Goal: Information Seeking & Learning: Learn about a topic

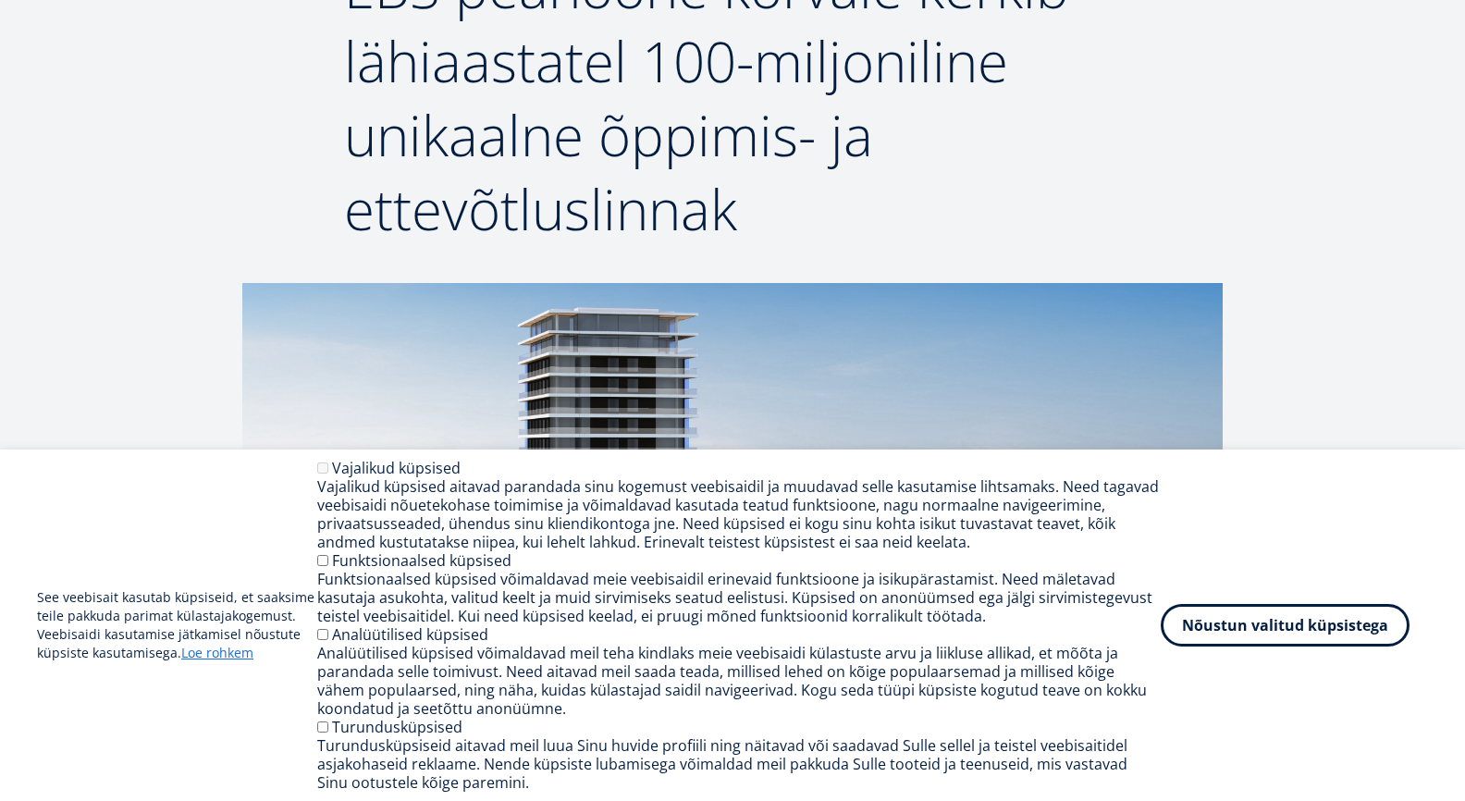
scroll to position [301, 0]
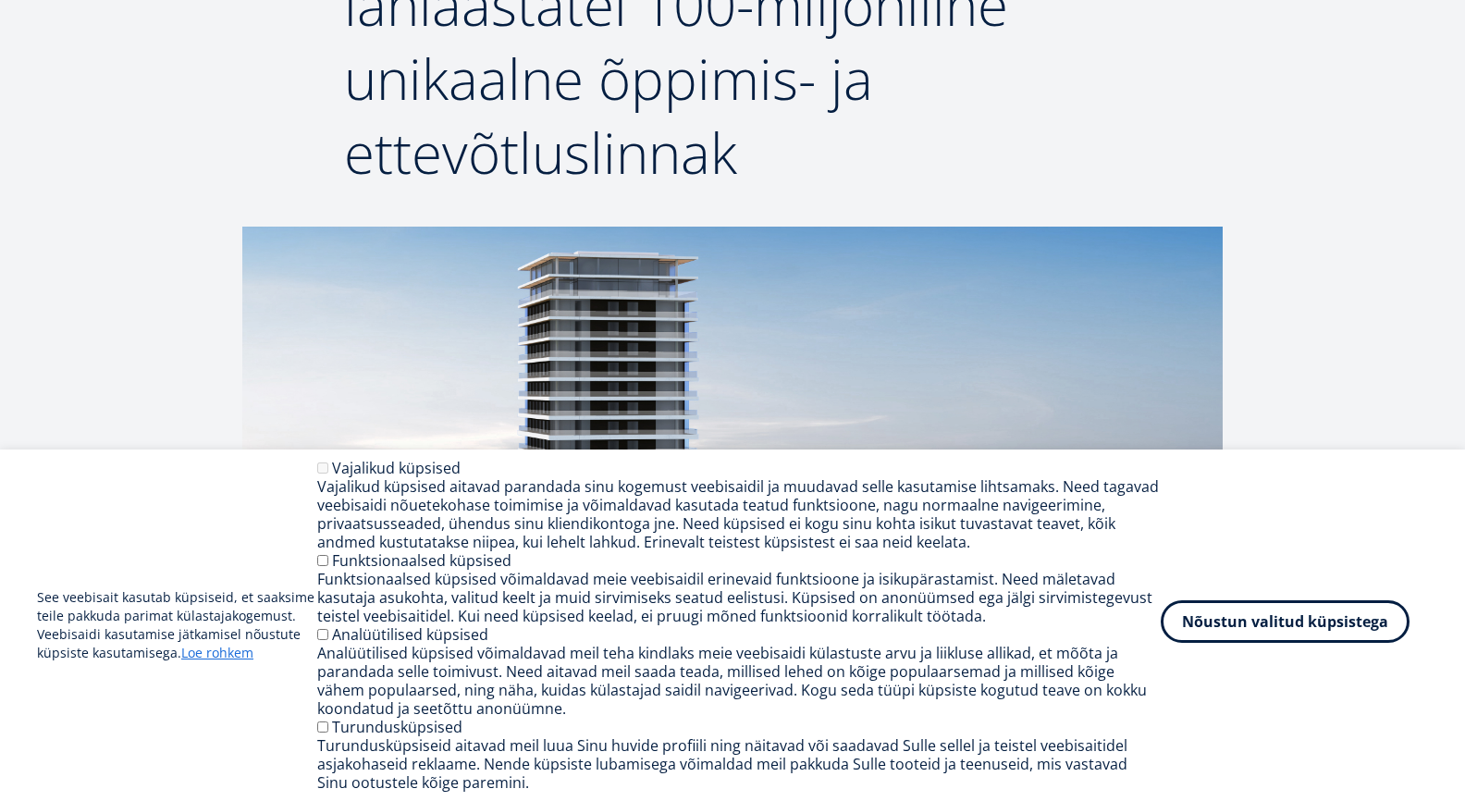
click at [1239, 625] on button "Nõustun valitud küpsistega" at bounding box center [1284, 621] width 249 height 43
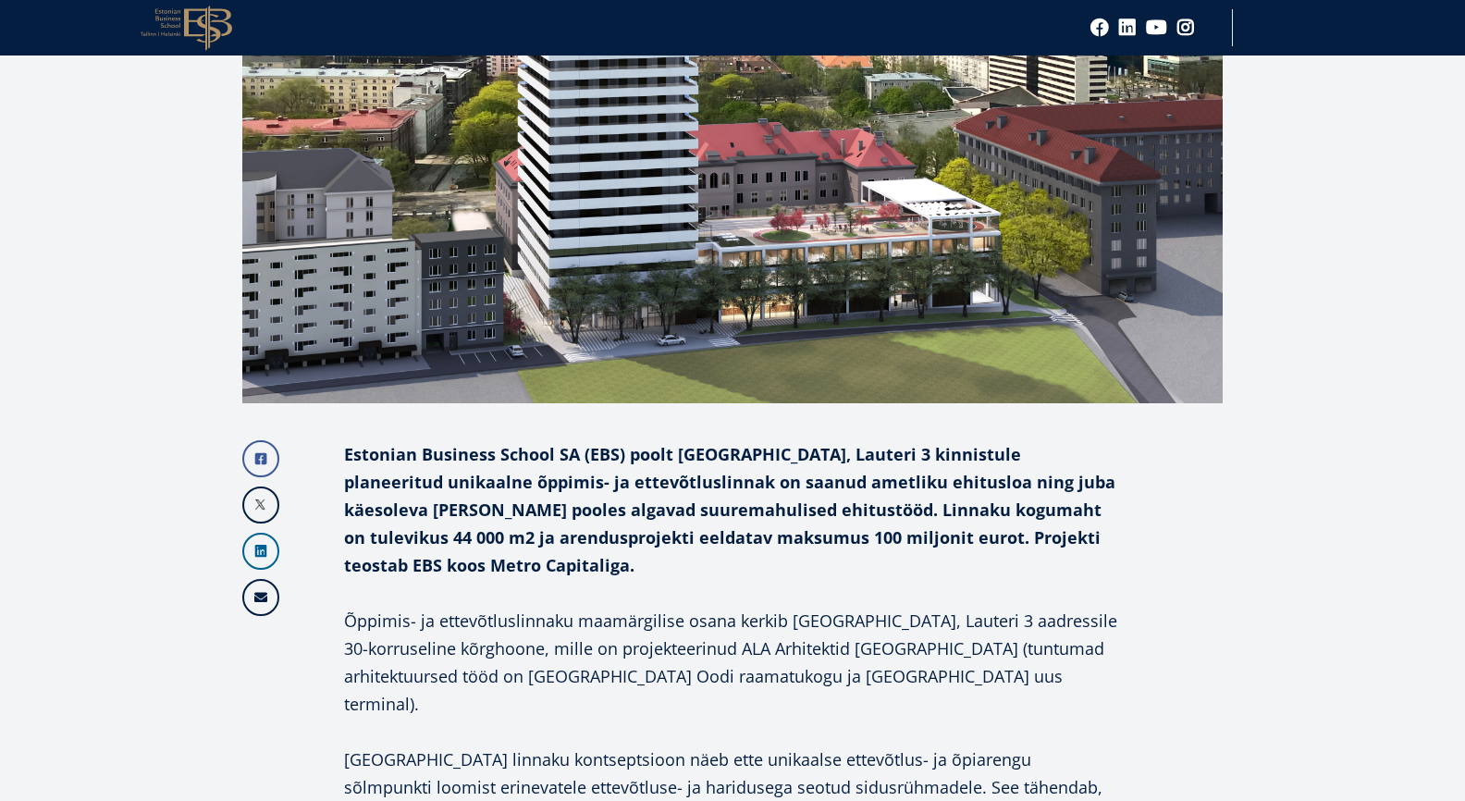
scroll to position [840, 0]
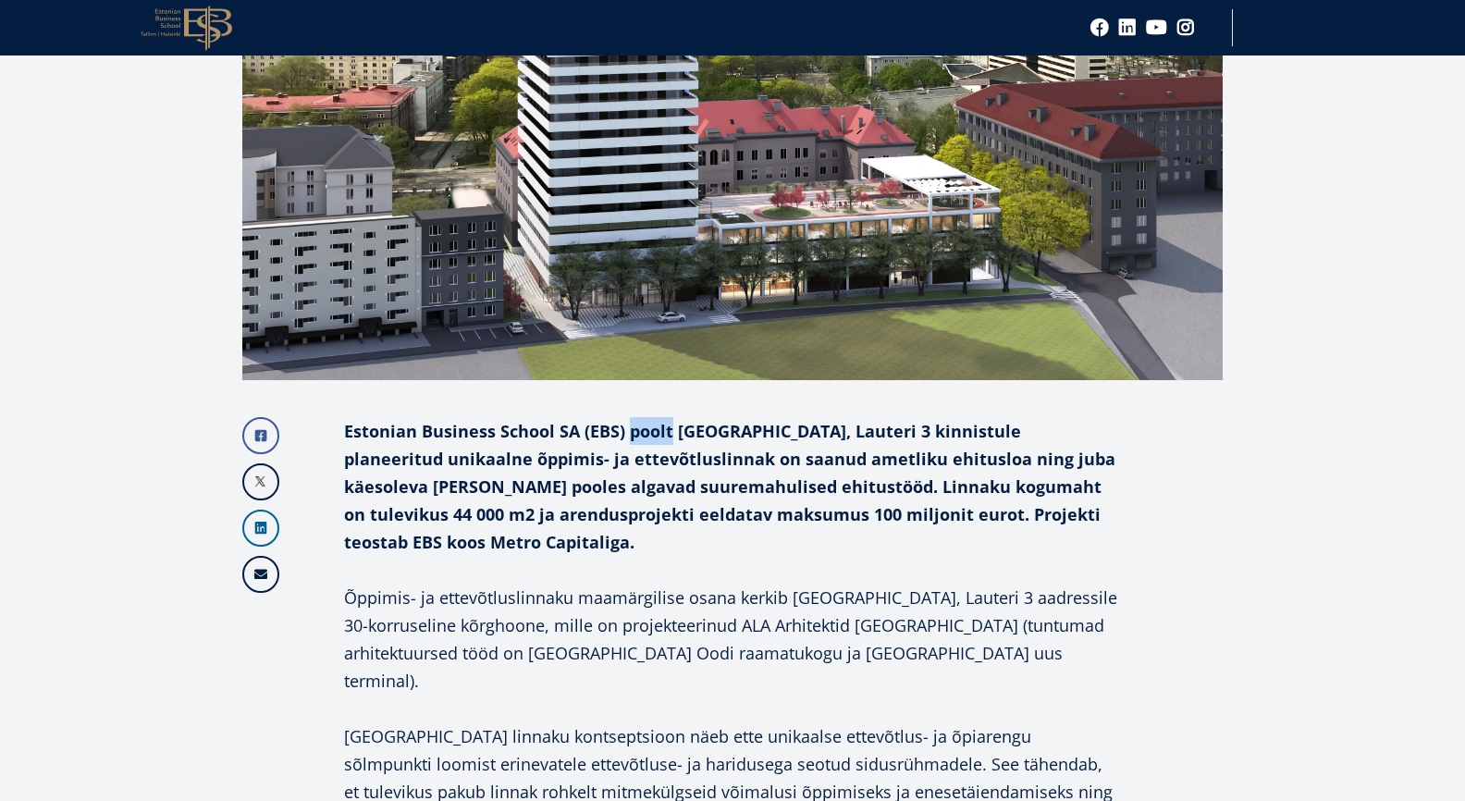
drag, startPoint x: 630, startPoint y: 430, endPoint x: 668, endPoint y: 430, distance: 37.9
click at [668, 430] on strong "Estonian Business School SA (EBS) poolt [GEOGRAPHIC_DATA], Lauteri 3 kinnistule…" at bounding box center [729, 486] width 771 height 133
drag, startPoint x: 676, startPoint y: 429, endPoint x: 750, endPoint y: 432, distance: 74.0
click at [750, 432] on strong "Estonian Business School SA (EBS) poolt [GEOGRAPHIC_DATA], Lauteri 3 kinnistule…" at bounding box center [729, 486] width 771 height 133
drag, startPoint x: 760, startPoint y: 432, endPoint x: 1113, endPoint y: 421, distance: 353.4
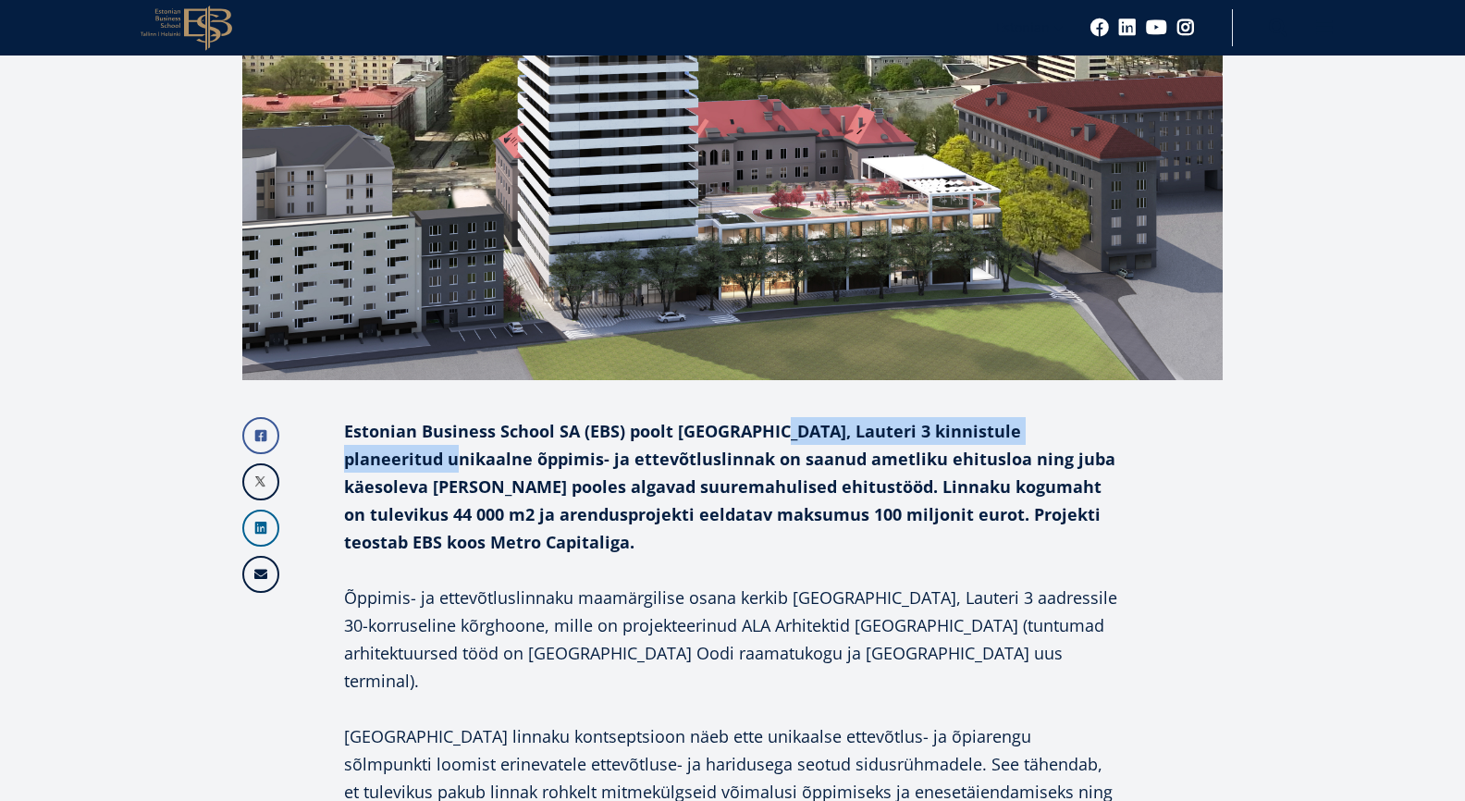
click at [1113, 421] on p "Estonian Business School SA (EBS) poolt [GEOGRAPHIC_DATA], Lauteri 3 kinnistule…" at bounding box center [732, 486] width 777 height 139
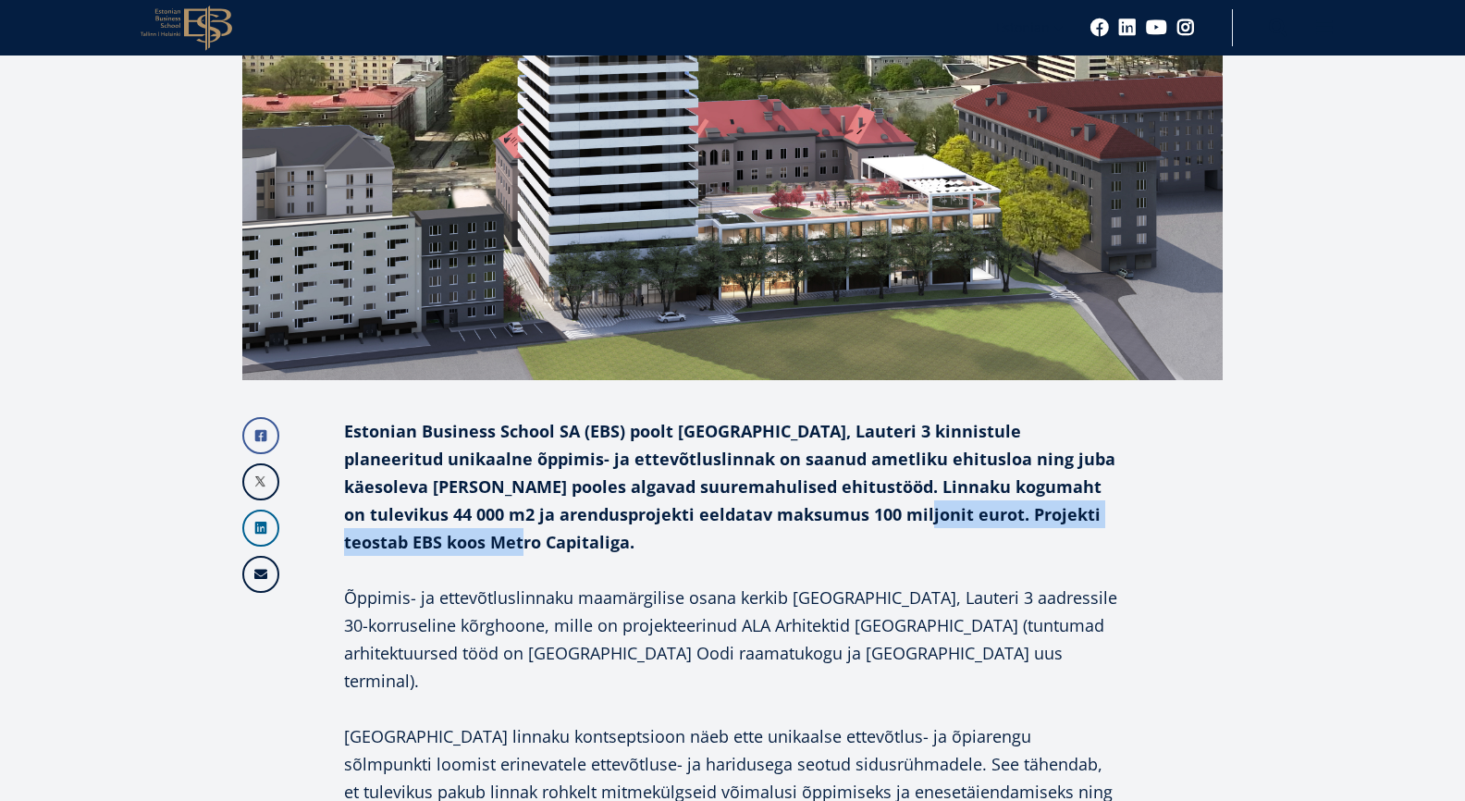
drag, startPoint x: 812, startPoint y: 516, endPoint x: 424, endPoint y: 539, distance: 388.1
click at [424, 539] on strong "Estonian Business School SA (EBS) poolt [GEOGRAPHIC_DATA], Lauteri 3 kinnistule…" at bounding box center [729, 486] width 771 height 133
click at [566, 545] on p "Estonian Business School SA (EBS) poolt [GEOGRAPHIC_DATA], Lauteri 3 kinnistule…" at bounding box center [732, 486] width 777 height 139
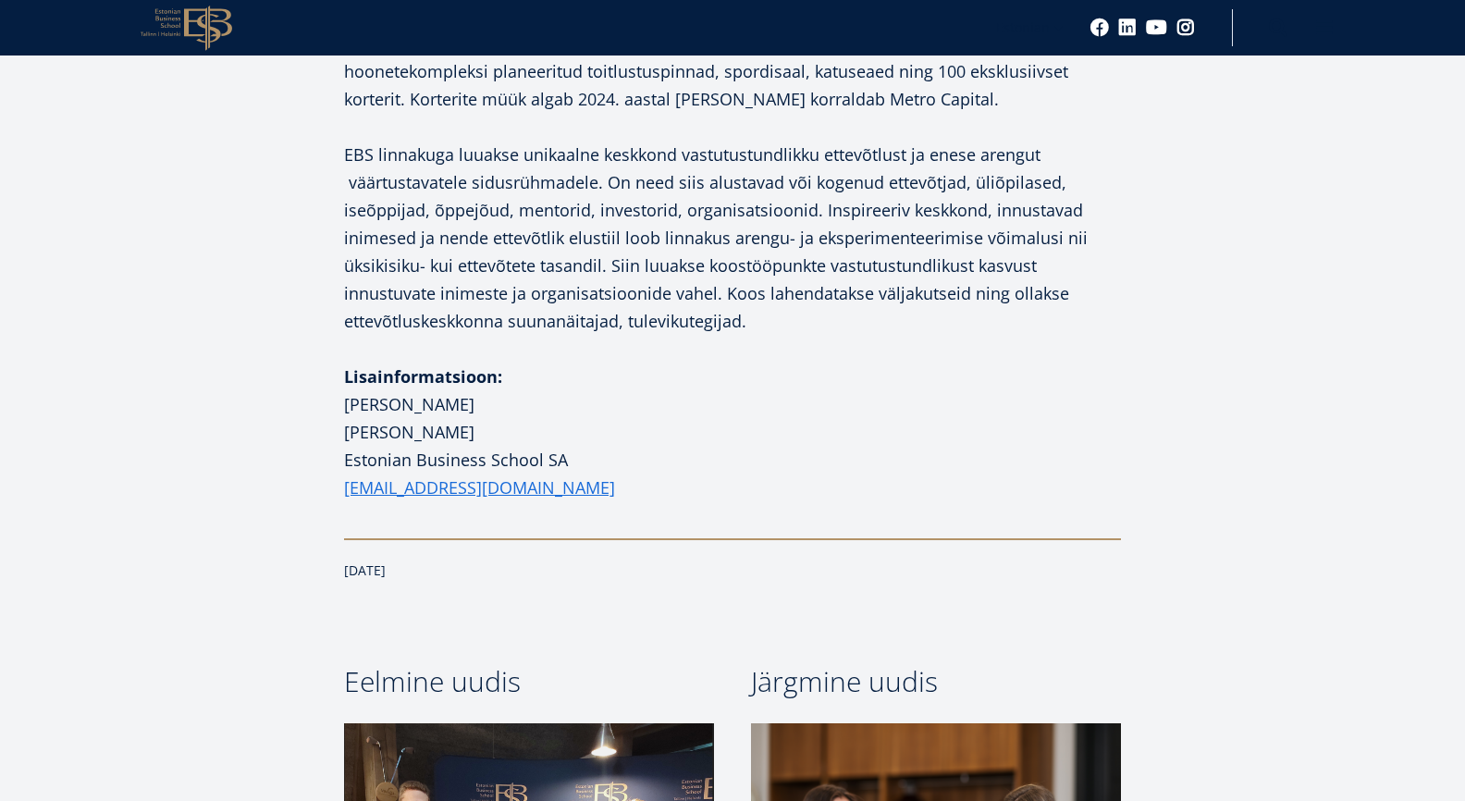
scroll to position [958, 0]
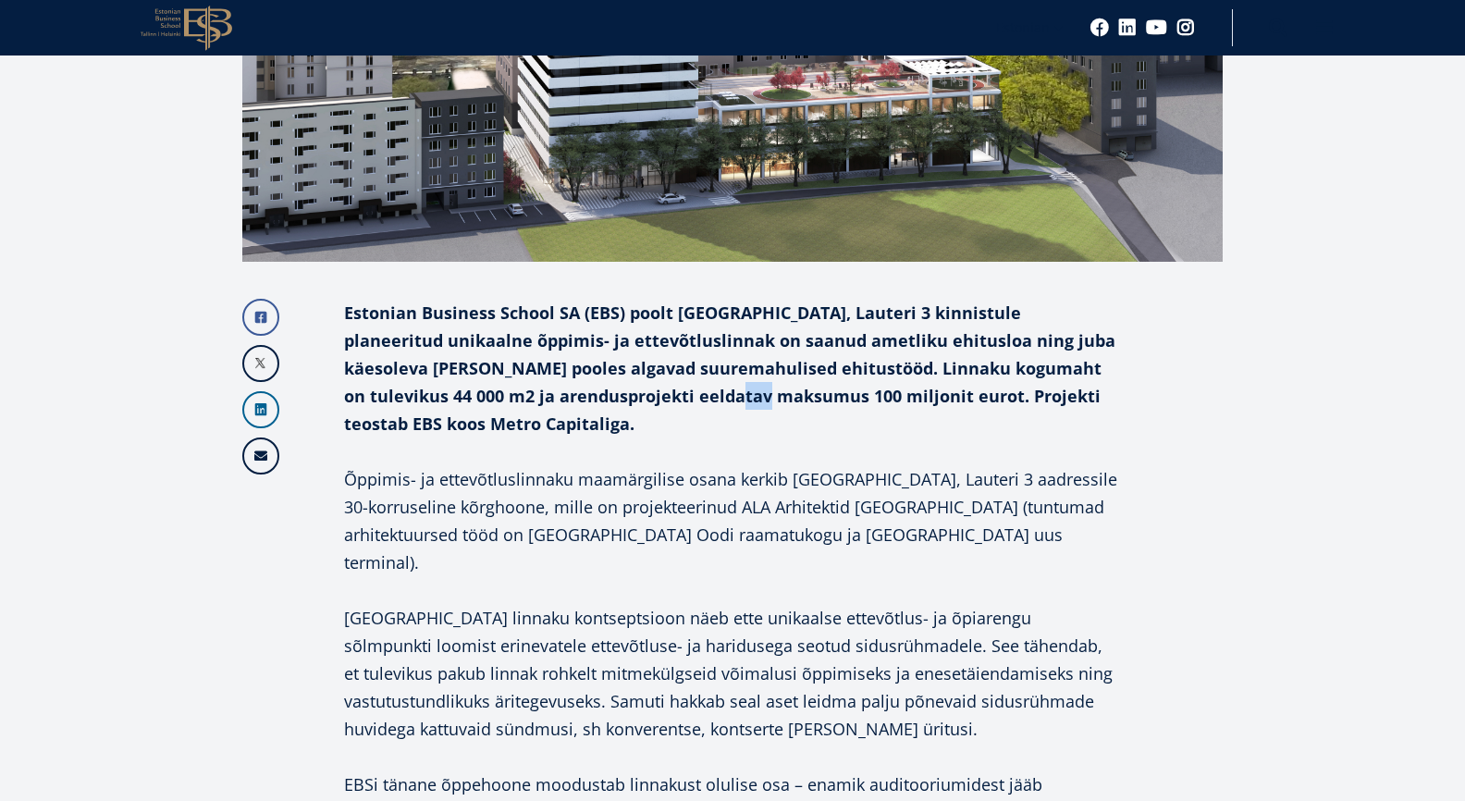
drag, startPoint x: 656, startPoint y: 395, endPoint x: 681, endPoint y: 394, distance: 25.0
click at [681, 394] on strong "Estonian Business School SA (EBS) poolt [GEOGRAPHIC_DATA], Lauteri 3 kinnistule…" at bounding box center [729, 367] width 771 height 133
drag, startPoint x: 689, startPoint y: 396, endPoint x: 717, endPoint y: 396, distance: 27.7
click at [717, 396] on strong "Estonian Business School SA (EBS) poolt [GEOGRAPHIC_DATA], Lauteri 3 kinnistule…" at bounding box center [729, 367] width 771 height 133
click at [693, 497] on p "Õppimis- ja ettevõtluslinnaku maamärgilise osana kerkib [GEOGRAPHIC_DATA], Laut…" at bounding box center [732, 520] width 777 height 111
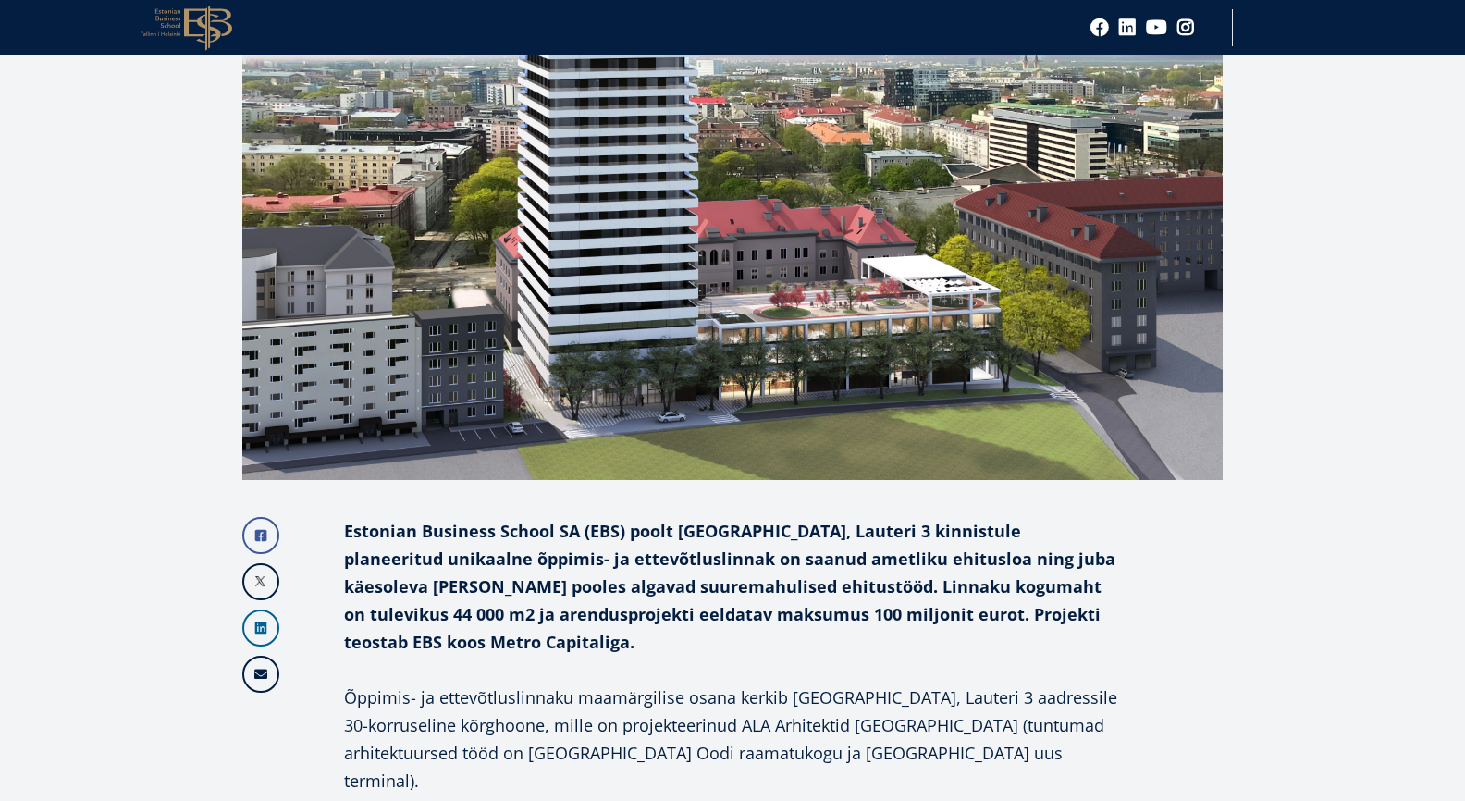
scroll to position [673, 0]
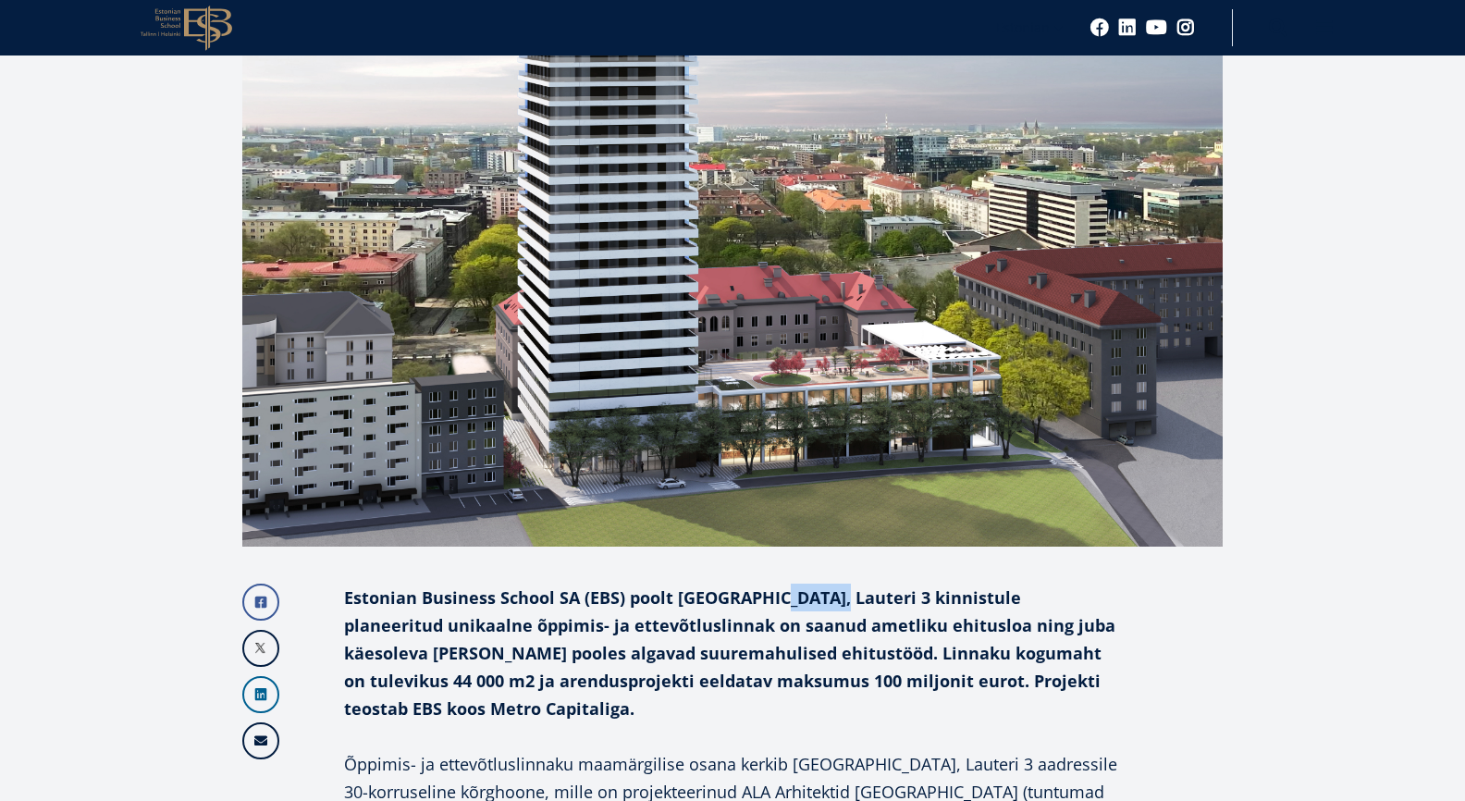
drag, startPoint x: 760, startPoint y: 595, endPoint x: 818, endPoint y: 595, distance: 58.3
click at [818, 595] on strong "Estonian Business School SA (EBS) poolt [GEOGRAPHIC_DATA], Lauteri 3 kinnistule…" at bounding box center [729, 652] width 771 height 133
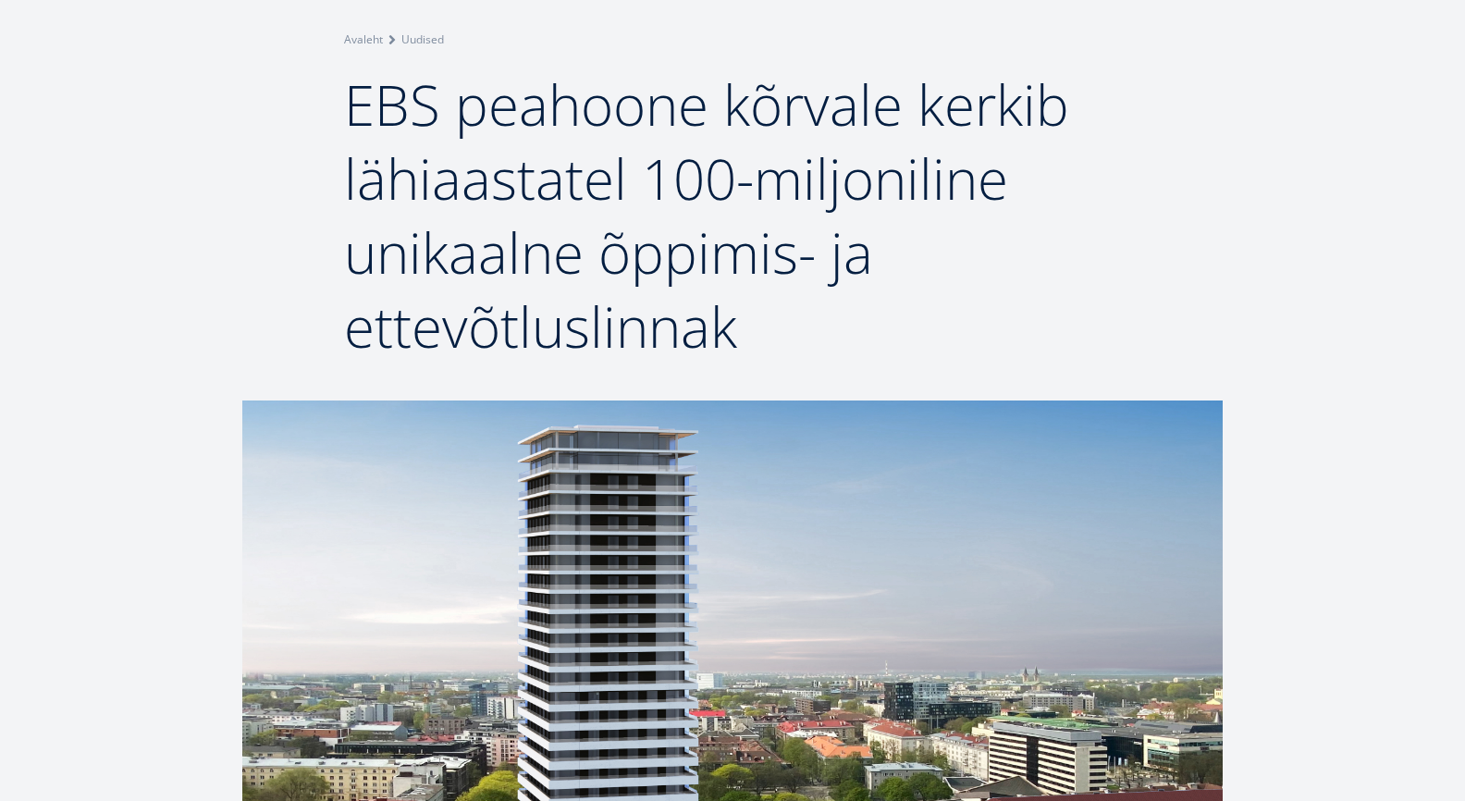
scroll to position [129, 0]
